Goal: Information Seeking & Learning: Compare options

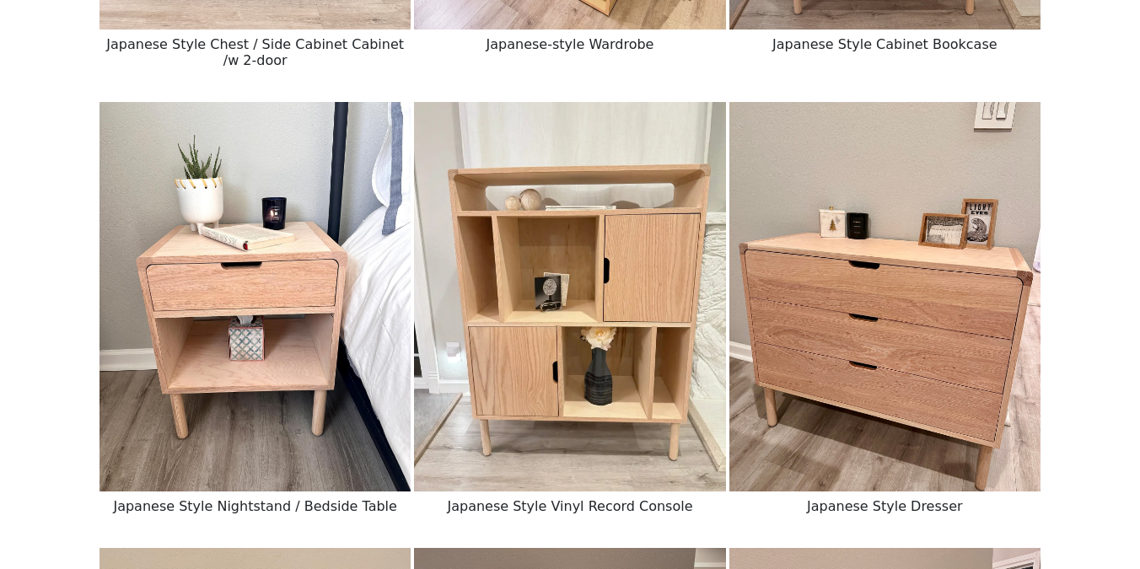
scroll to position [1035, 0]
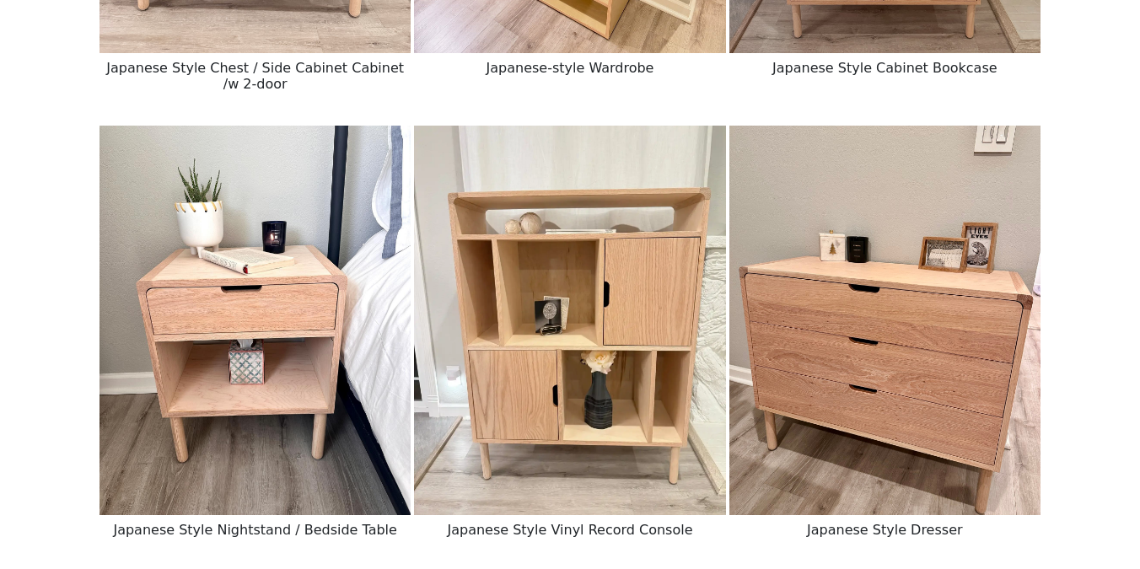
click at [922, 267] on img at bounding box center [884, 321] width 311 height 390
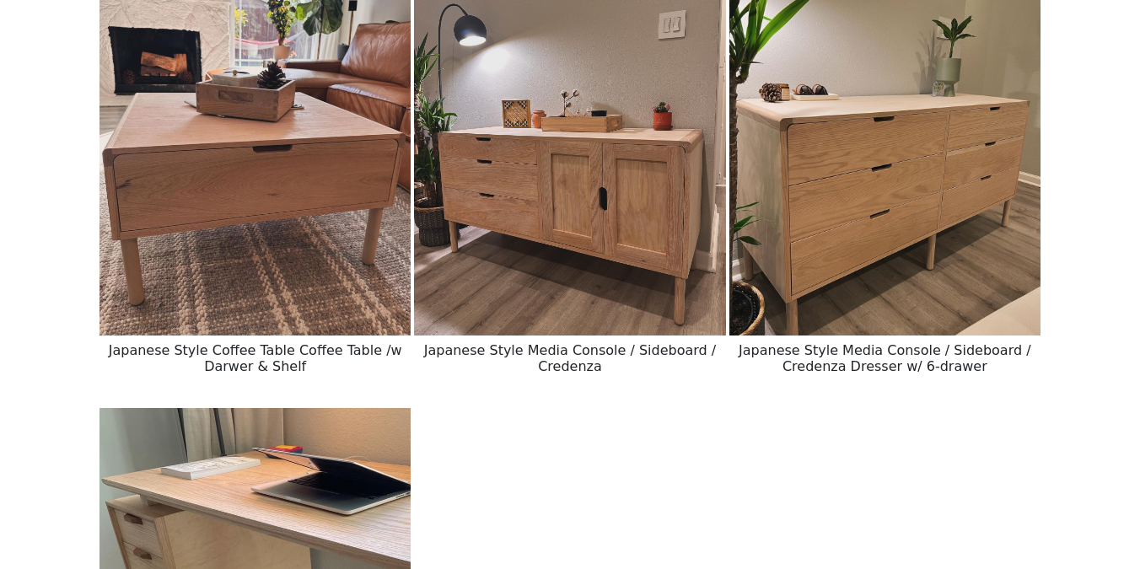
scroll to position [2592, 0]
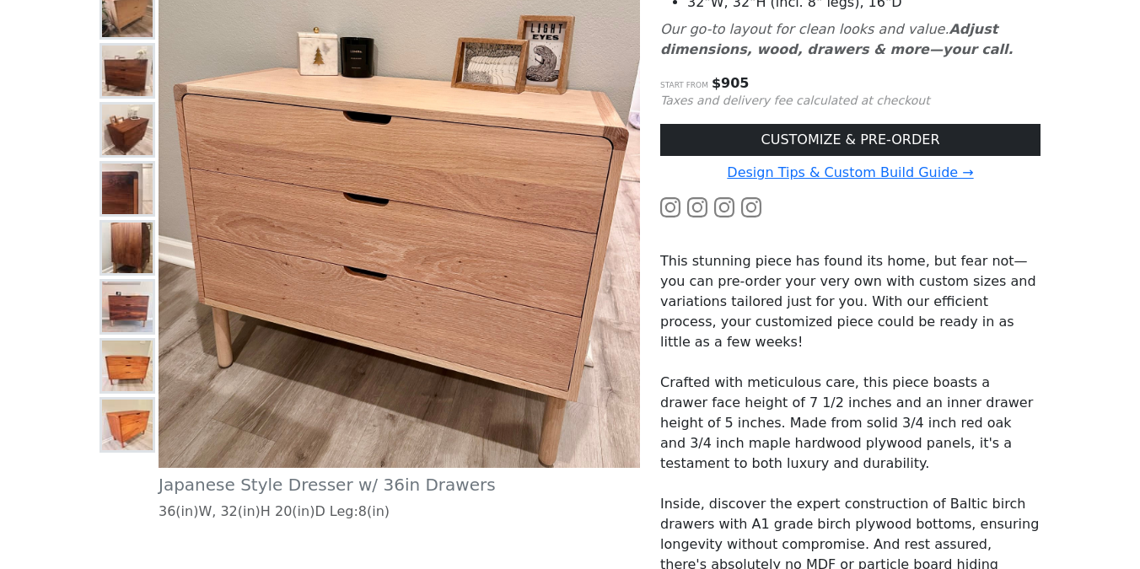
scroll to position [392, 0]
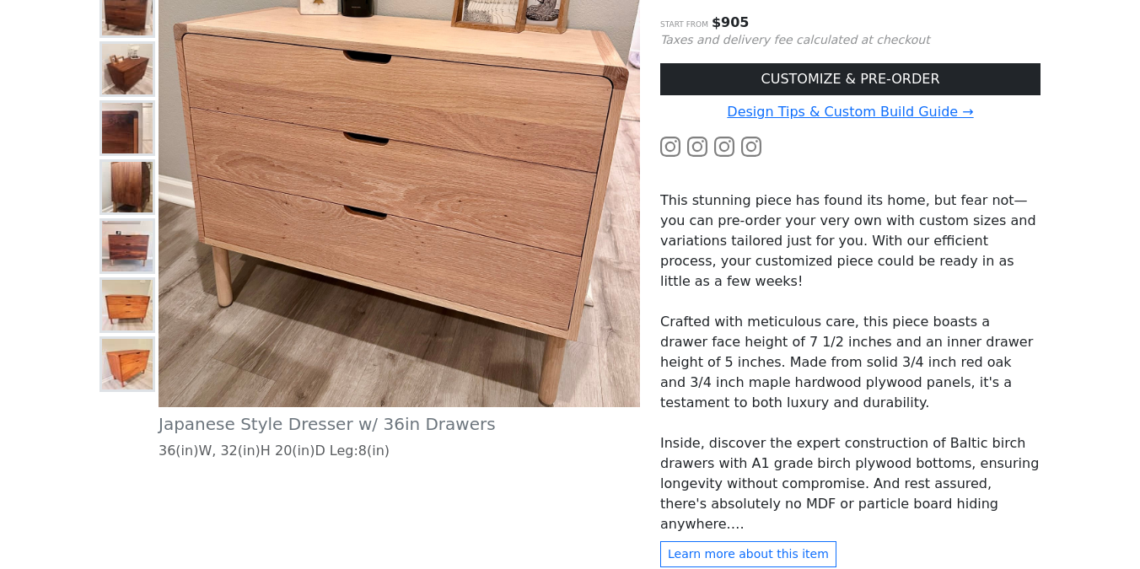
click at [115, 356] on img at bounding box center [127, 364] width 51 height 51
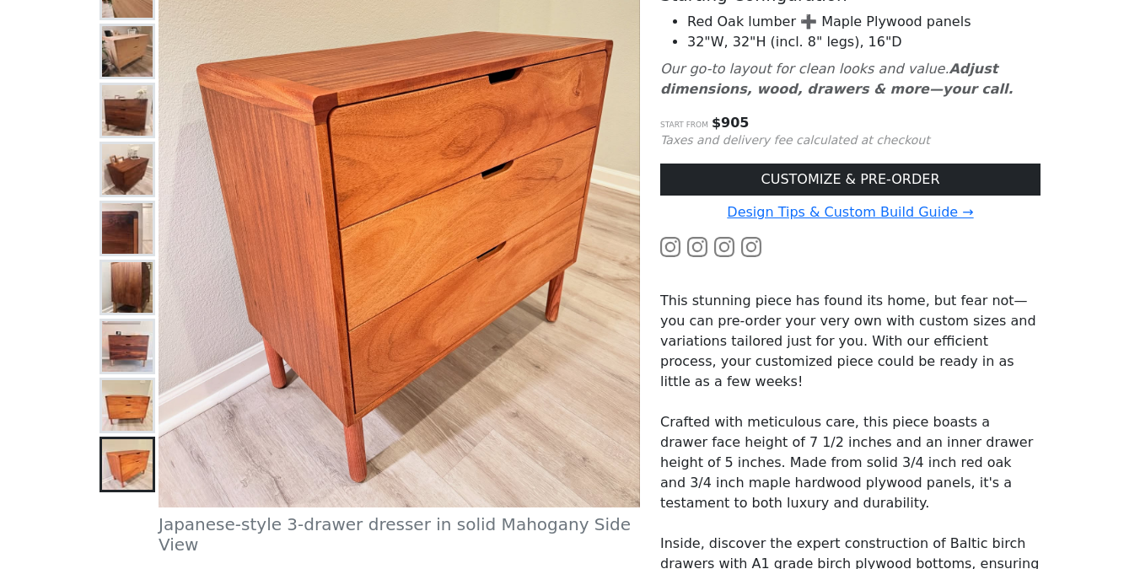
scroll to position [285, 0]
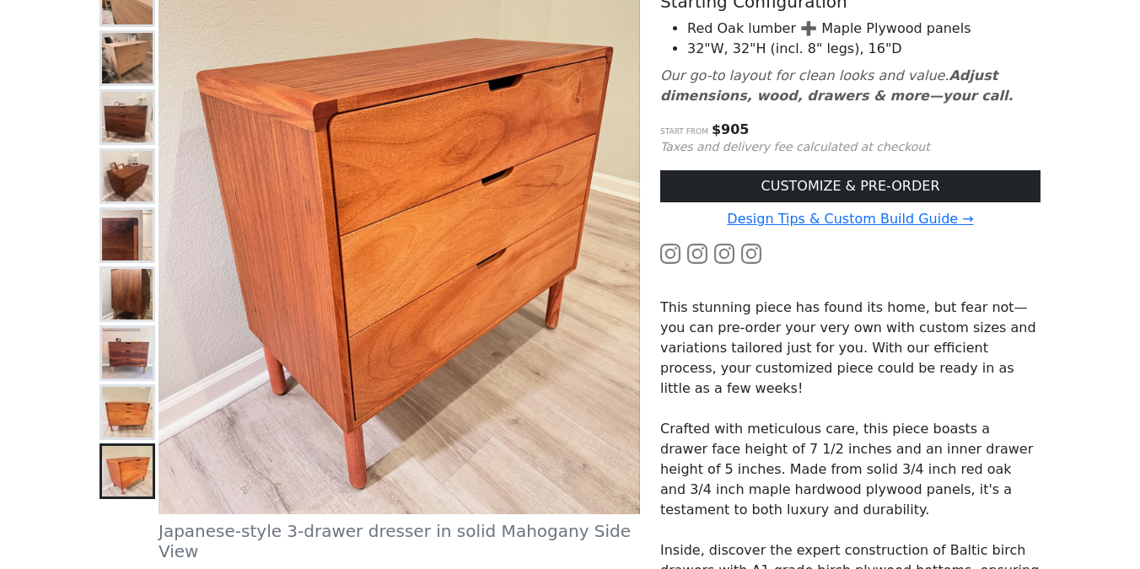
click at [119, 410] on img at bounding box center [127, 412] width 51 height 51
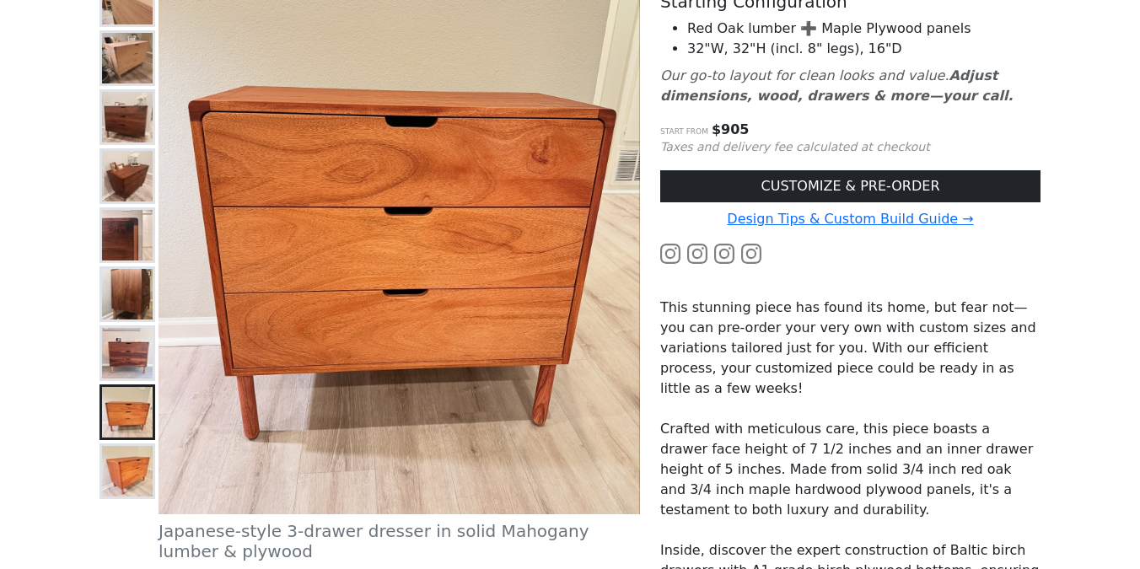
click at [137, 352] on img at bounding box center [127, 353] width 51 height 51
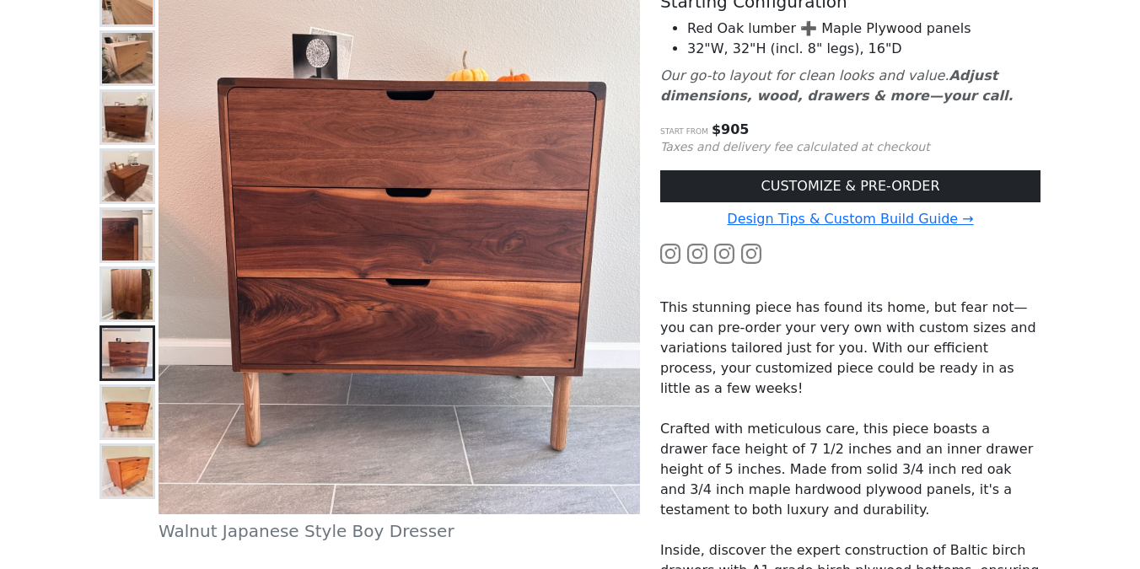
click at [132, 291] on img at bounding box center [127, 294] width 51 height 51
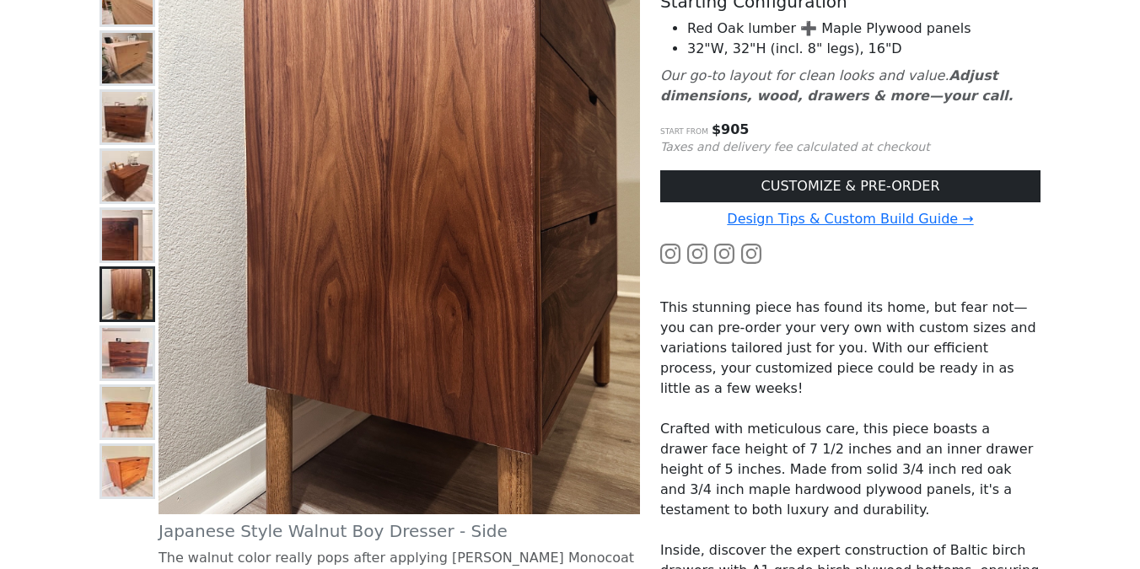
click at [129, 233] on img at bounding box center [127, 235] width 51 height 51
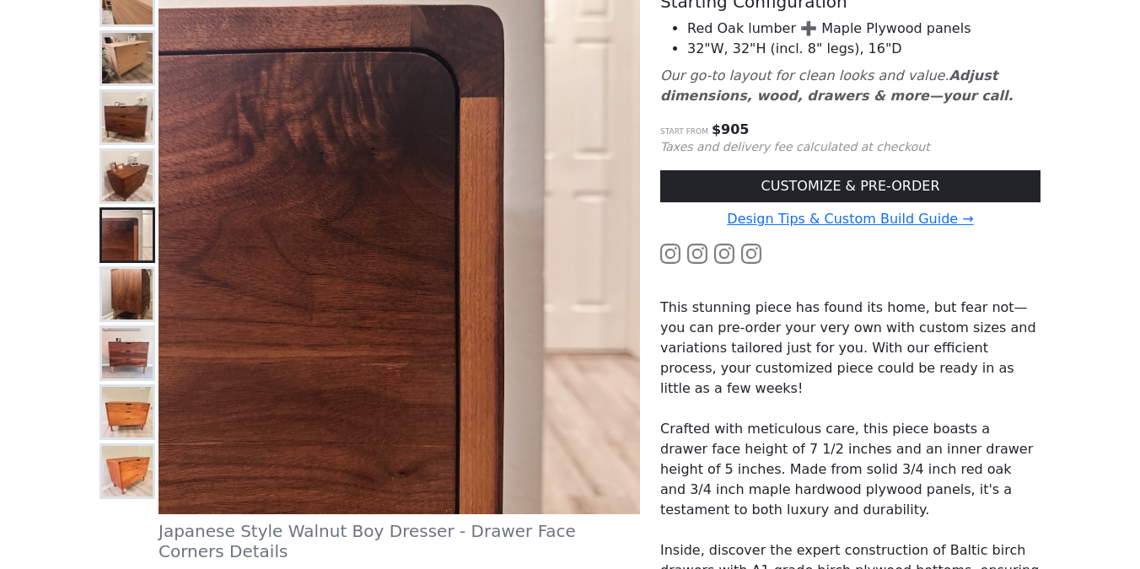
click at [129, 154] on img at bounding box center [127, 176] width 51 height 51
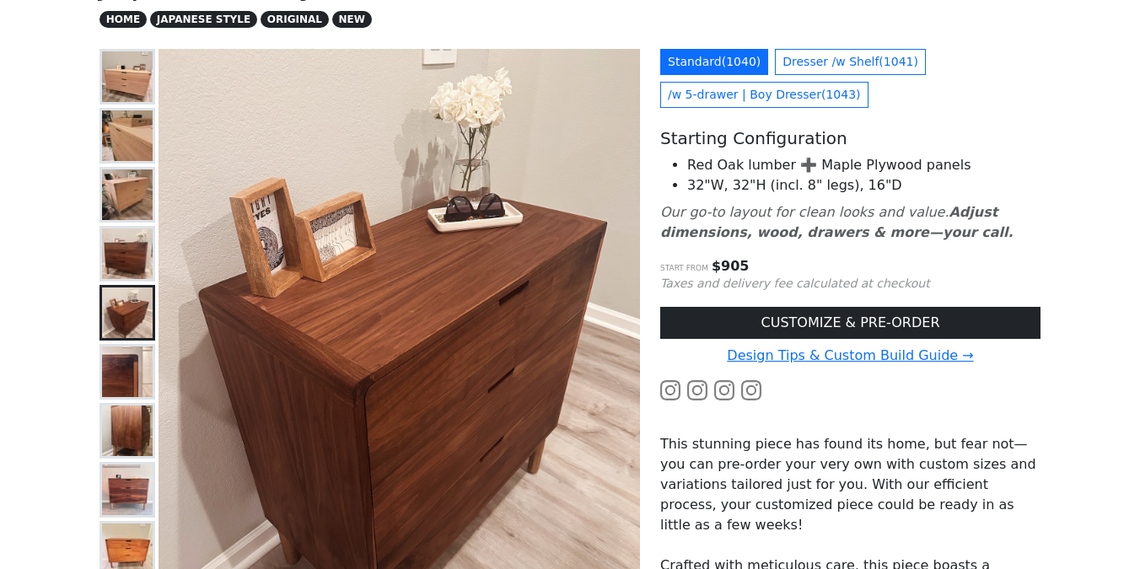
scroll to position [139, 0]
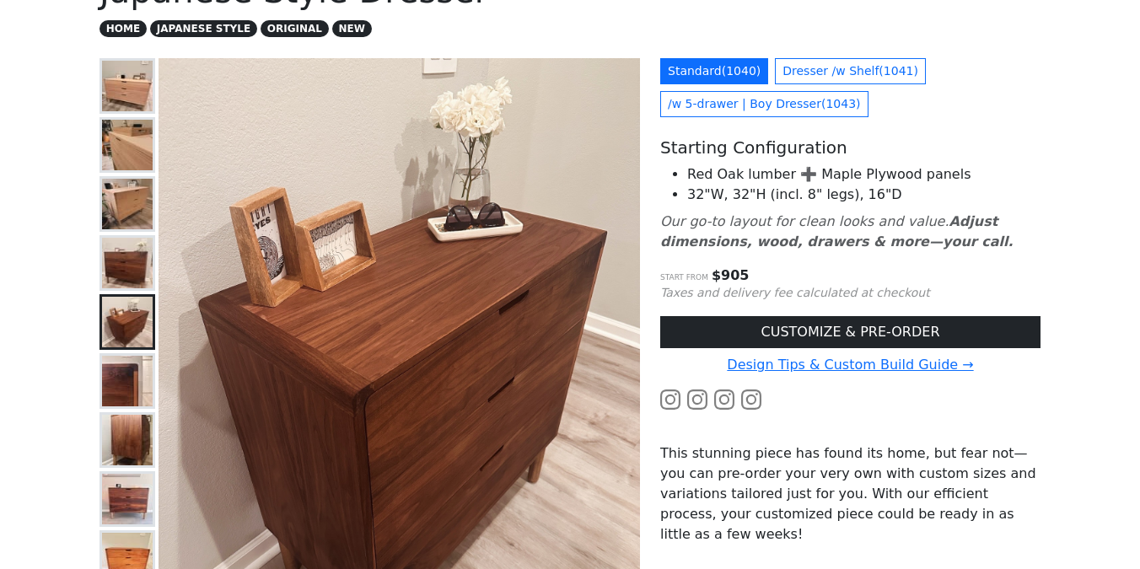
click at [135, 89] on img at bounding box center [127, 86] width 51 height 51
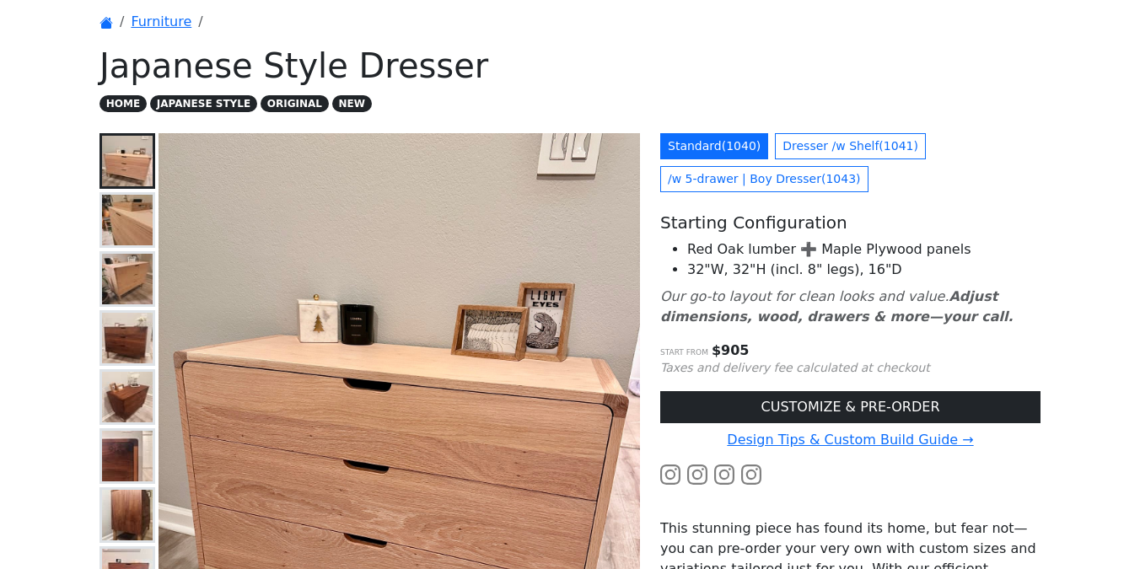
scroll to position [0, 0]
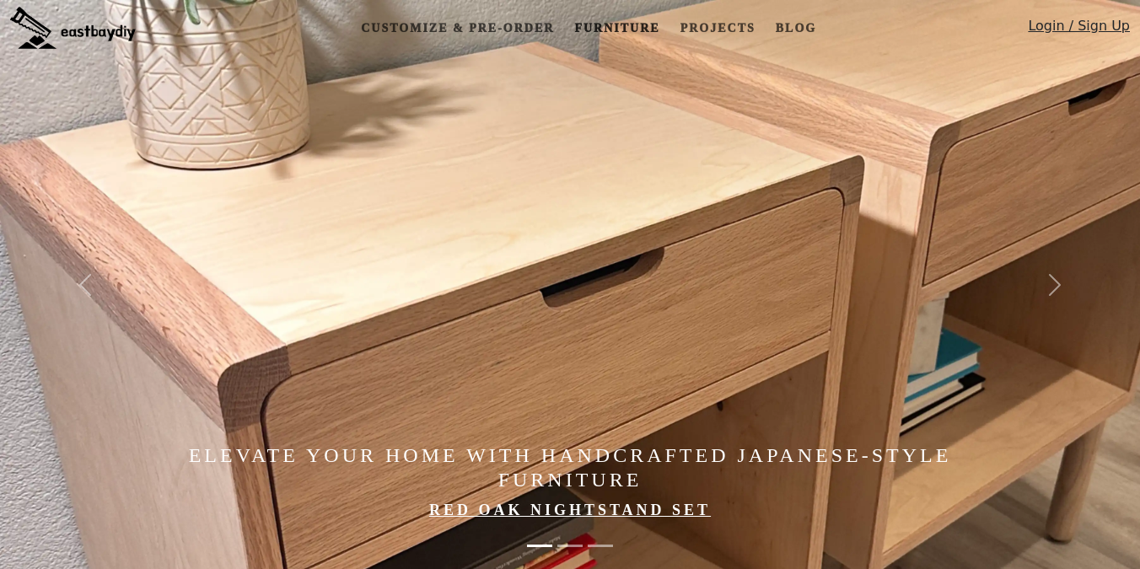
click at [628, 29] on link "Furniture" at bounding box center [616, 28] width 99 height 31
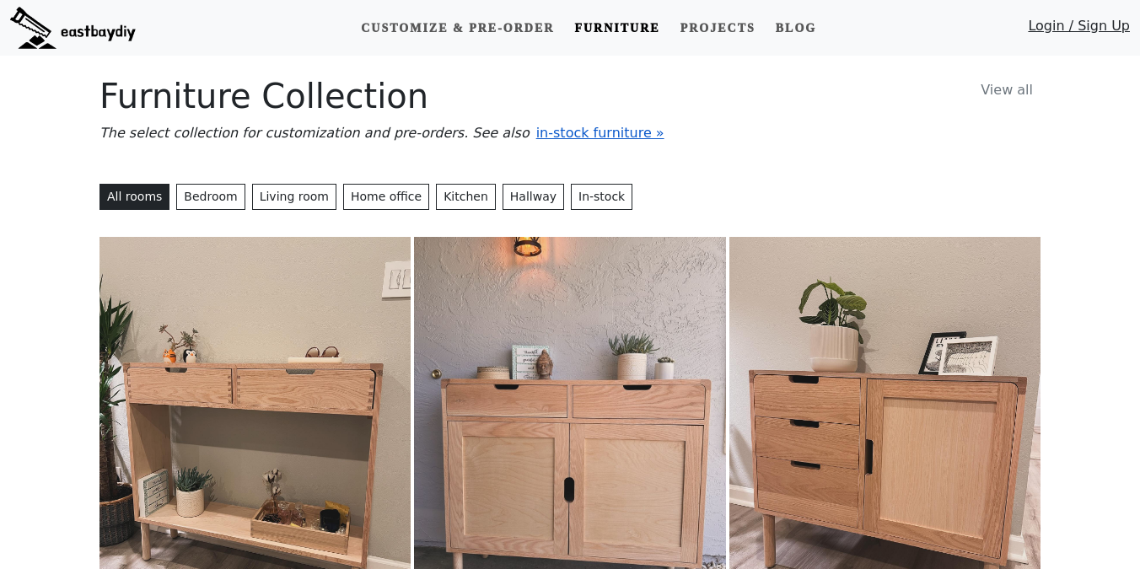
click at [536, 134] on span "in-stock furniture »" at bounding box center [600, 133] width 128 height 16
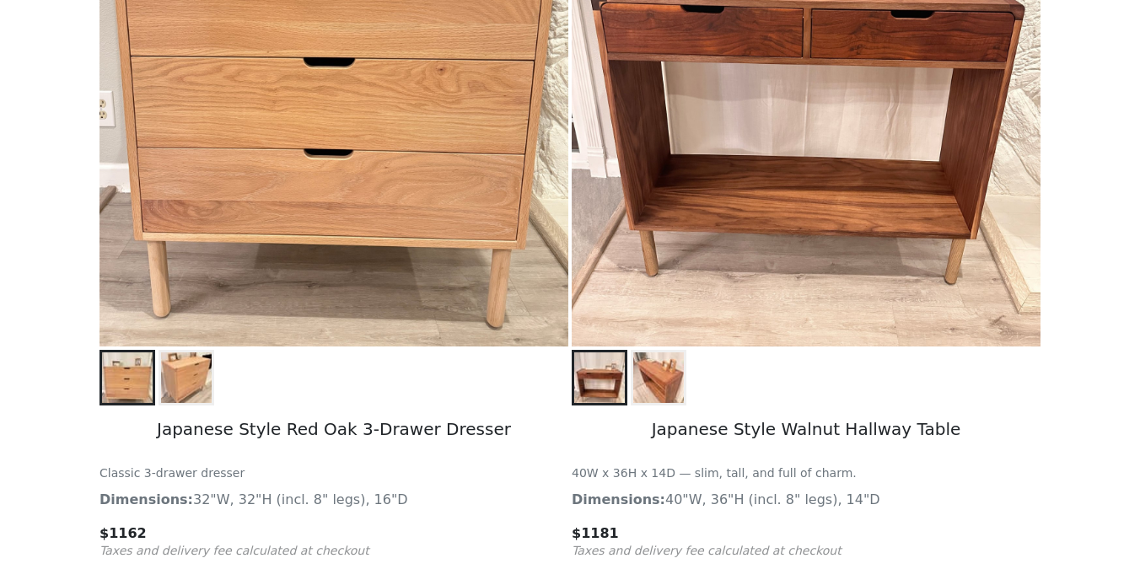
scroll to position [285, 0]
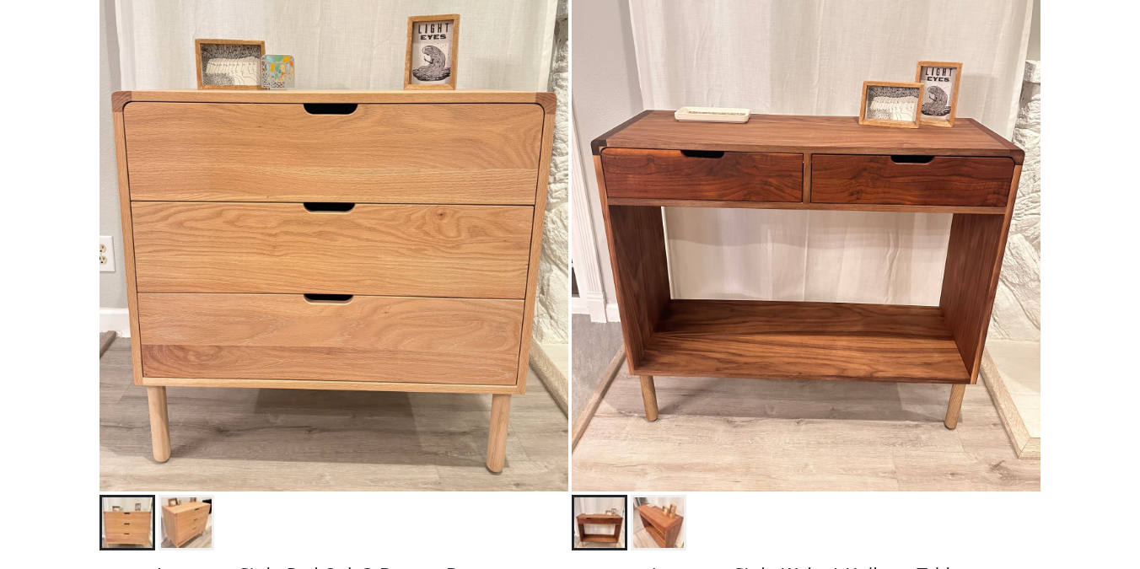
drag, startPoint x: 310, startPoint y: 353, endPoint x: 140, endPoint y: 353, distance: 170.3
click at [140, 353] on img at bounding box center [333, 199] width 469 height 586
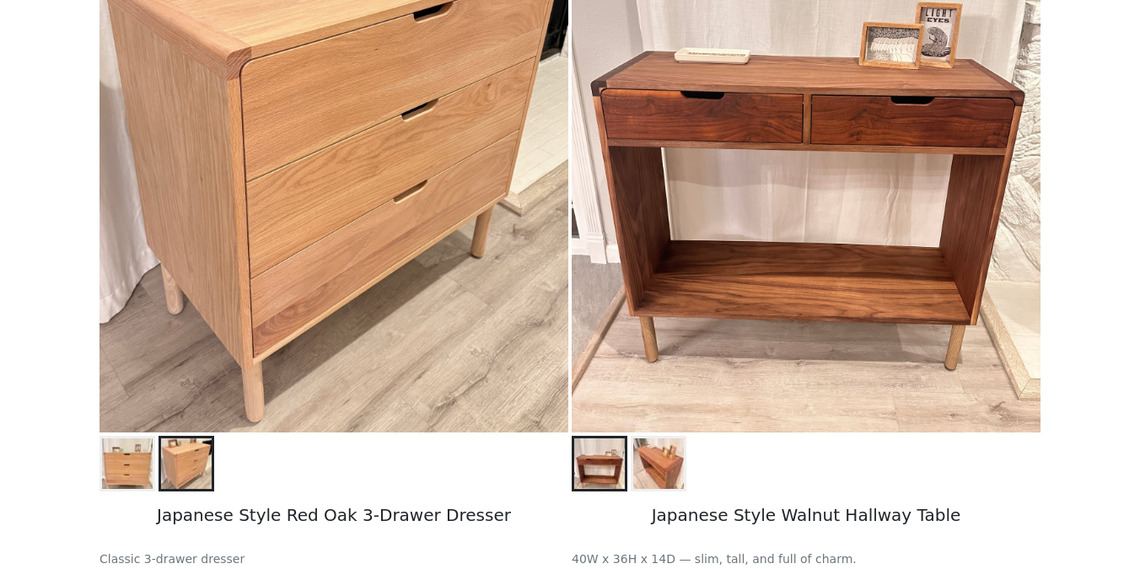
scroll to position [379, 0]
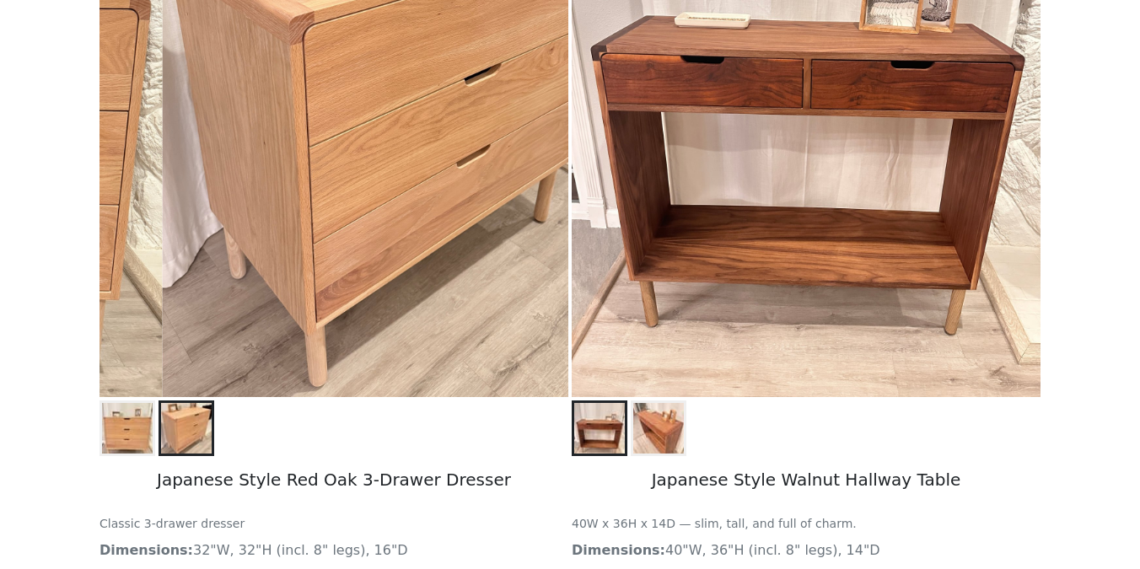
drag, startPoint x: 224, startPoint y: 319, endPoint x: 536, endPoint y: 319, distance: 312.0
click at [533, 319] on img at bounding box center [397, 104] width 469 height 586
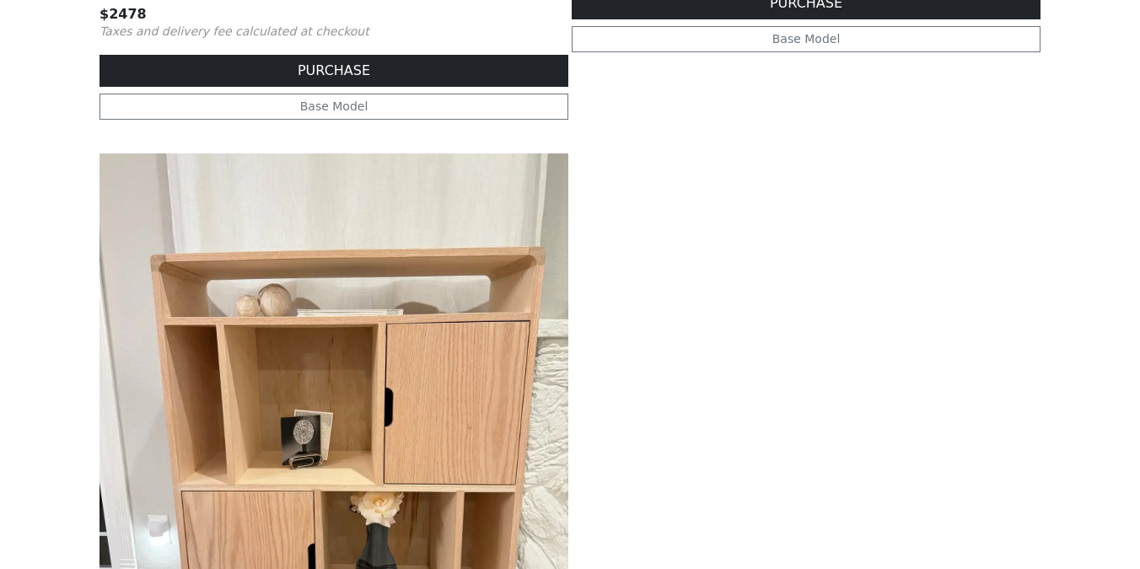
scroll to position [1991, 0]
